Goal: Task Accomplishment & Management: Manage account settings

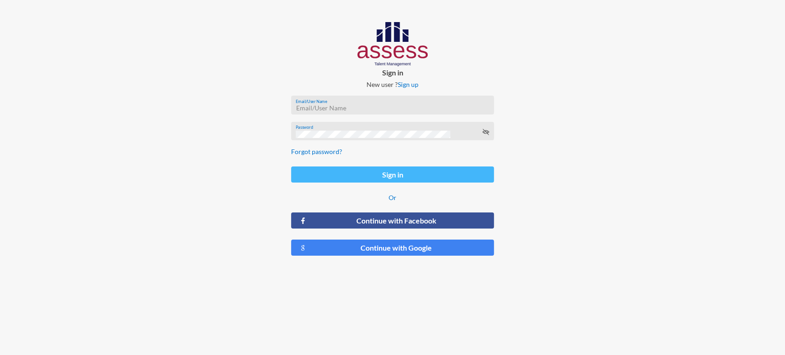
type input "carine.khajatourian@assesstm.com"
click at [434, 170] on button "Sign in" at bounding box center [392, 174] width 203 height 16
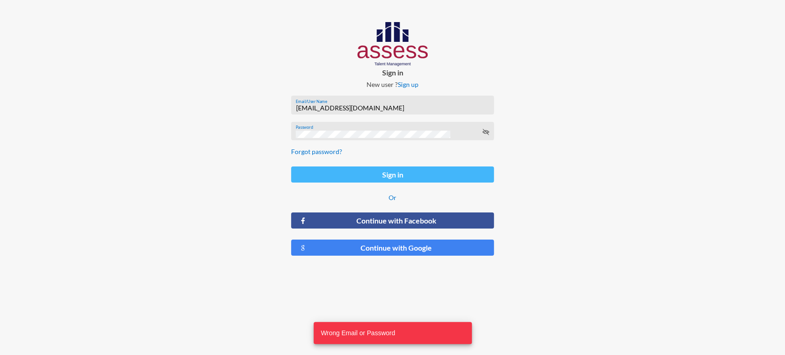
click at [422, 178] on button "Sign in" at bounding box center [392, 174] width 203 height 16
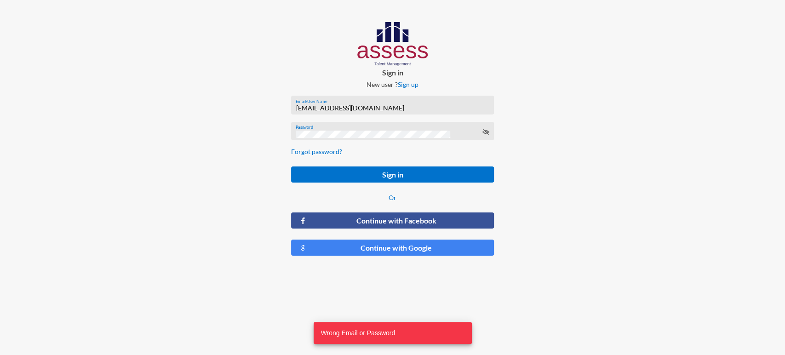
drag, startPoint x: 484, startPoint y: 131, endPoint x: 433, endPoint y: 130, distance: 51.1
click at [485, 131] on icon at bounding box center [484, 131] width 7 height 7
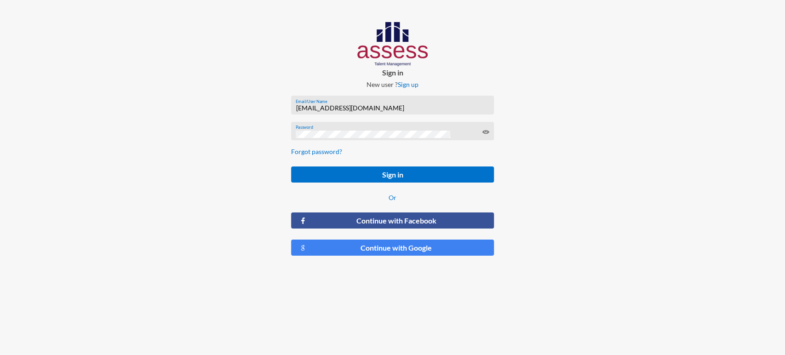
click at [291, 166] on button "Sign in" at bounding box center [392, 174] width 203 height 16
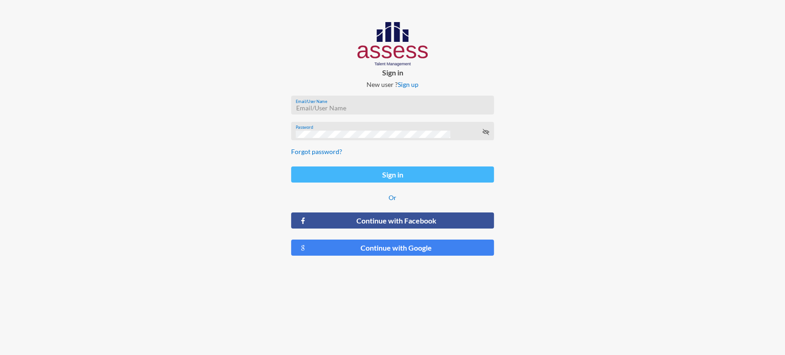
type input "carine.khajatourian@assesstm.com"
click at [358, 182] on button "Sign in" at bounding box center [392, 174] width 203 height 16
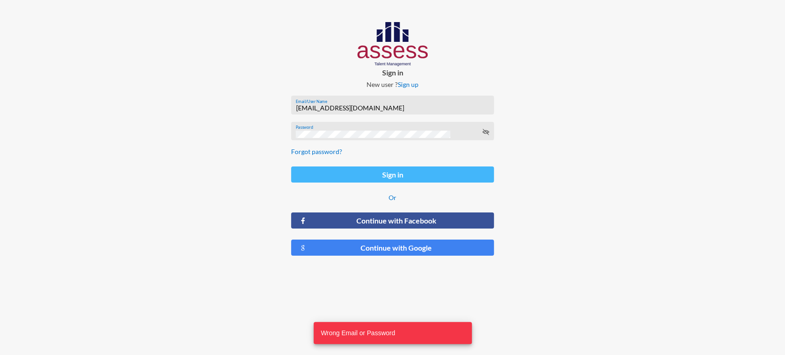
click at [358, 182] on button "Sign in" at bounding box center [392, 174] width 203 height 16
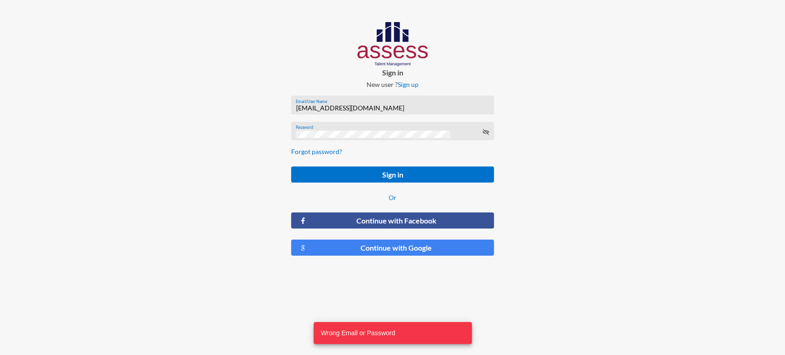
click at [482, 133] on icon at bounding box center [484, 131] width 7 height 7
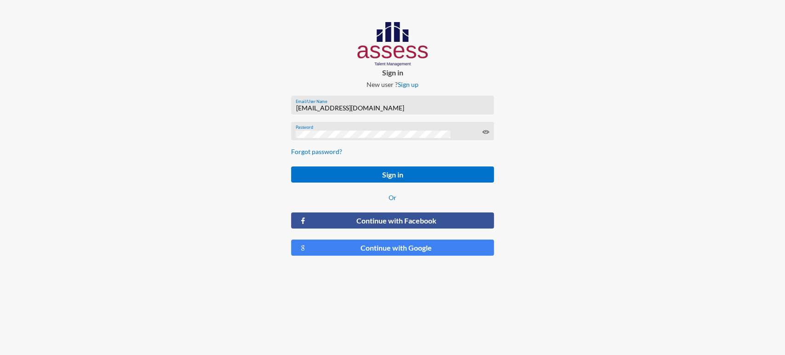
click at [200, 170] on div at bounding box center [131, 142] width 262 height 285
click at [333, 190] on form "carine.khajatourian@assesstm.com Email/User Name Password Forgot password? Sign…" at bounding box center [393, 175] width 218 height 175
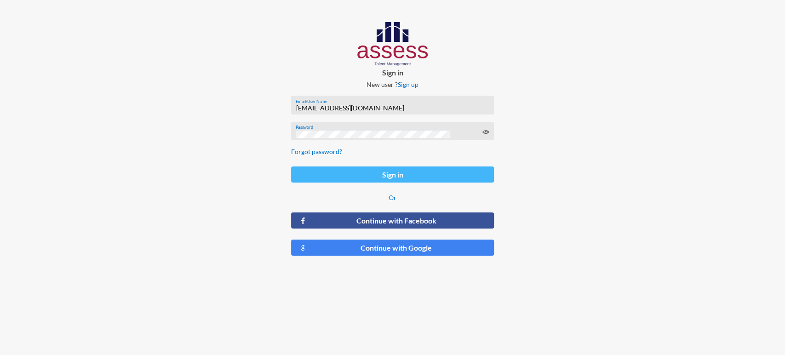
click at [351, 180] on button "Sign in" at bounding box center [392, 174] width 203 height 16
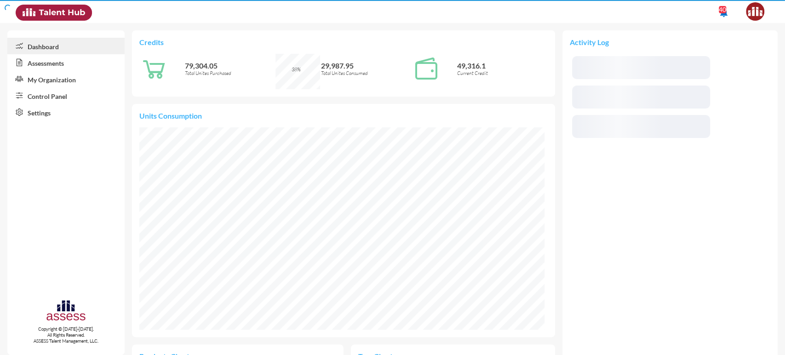
drag, startPoint x: 61, startPoint y: 88, endPoint x: 53, endPoint y: 98, distance: 12.4
click at [61, 88] on link "Control Panel" at bounding box center [65, 95] width 117 height 17
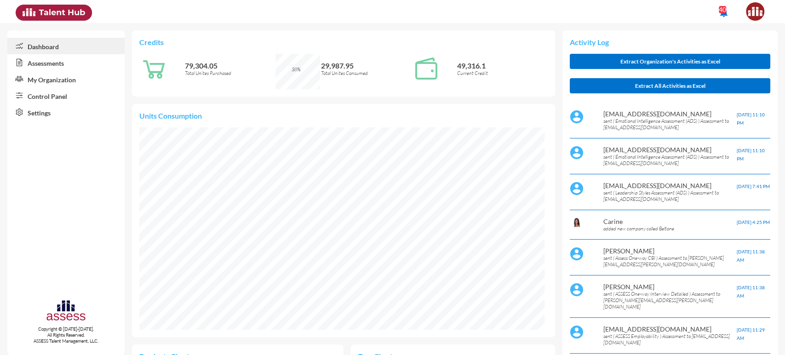
click at [53, 98] on link "Control Panel" at bounding box center [65, 95] width 117 height 17
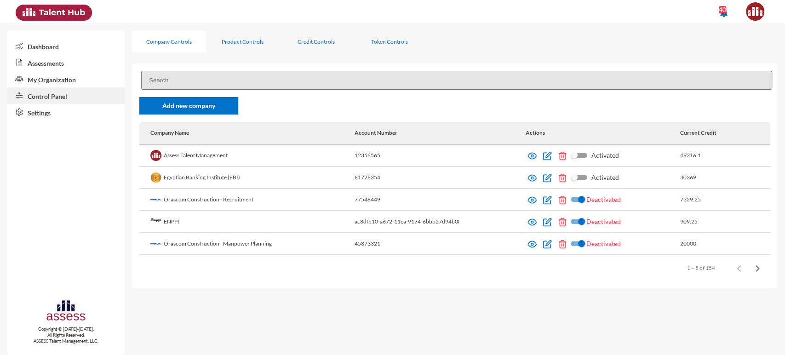
click at [173, 82] on input at bounding box center [456, 80] width 631 height 19
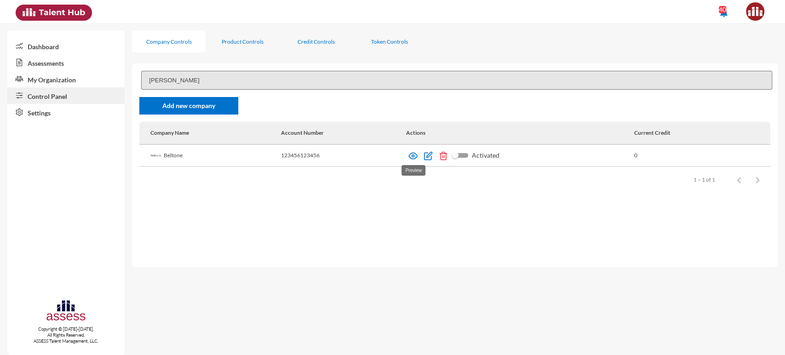
type input "belton"
click at [408, 156] on img at bounding box center [412, 155] width 9 height 9
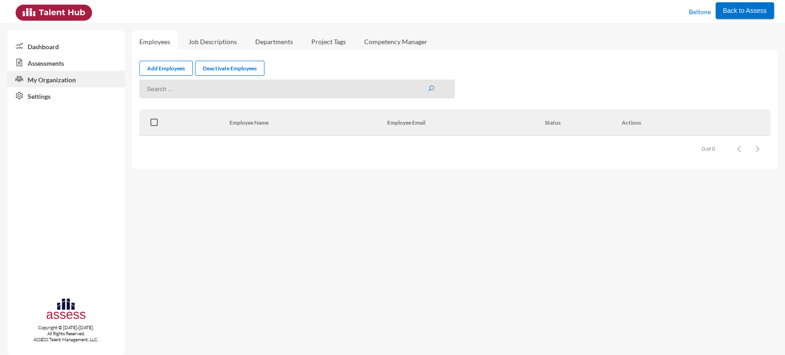
click at [53, 62] on link "Assessments" at bounding box center [65, 62] width 117 height 17
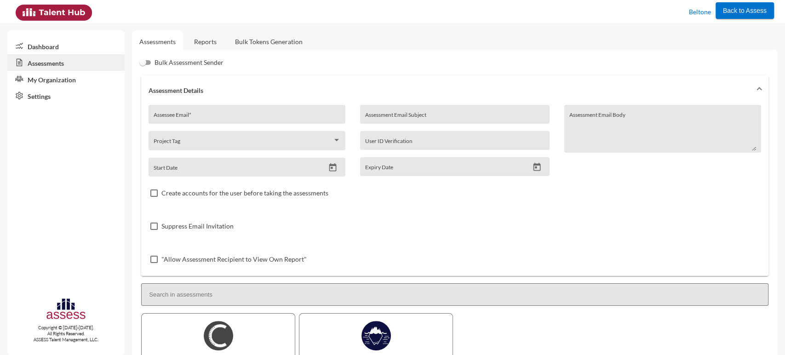
click at [200, 43] on link "Reports" at bounding box center [205, 41] width 37 height 23
